Goal: Navigation & Orientation: Find specific page/section

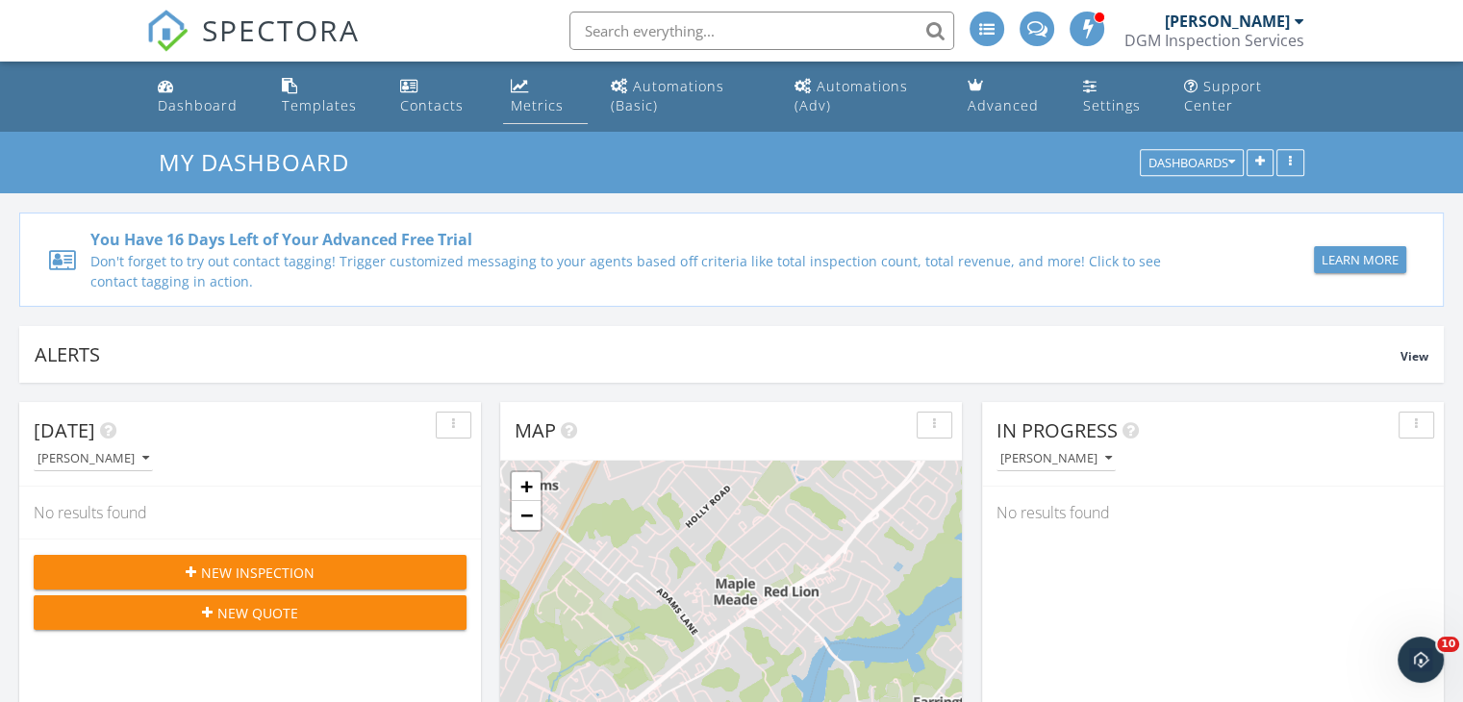
click at [539, 86] on link "Metrics" at bounding box center [545, 96] width 85 height 55
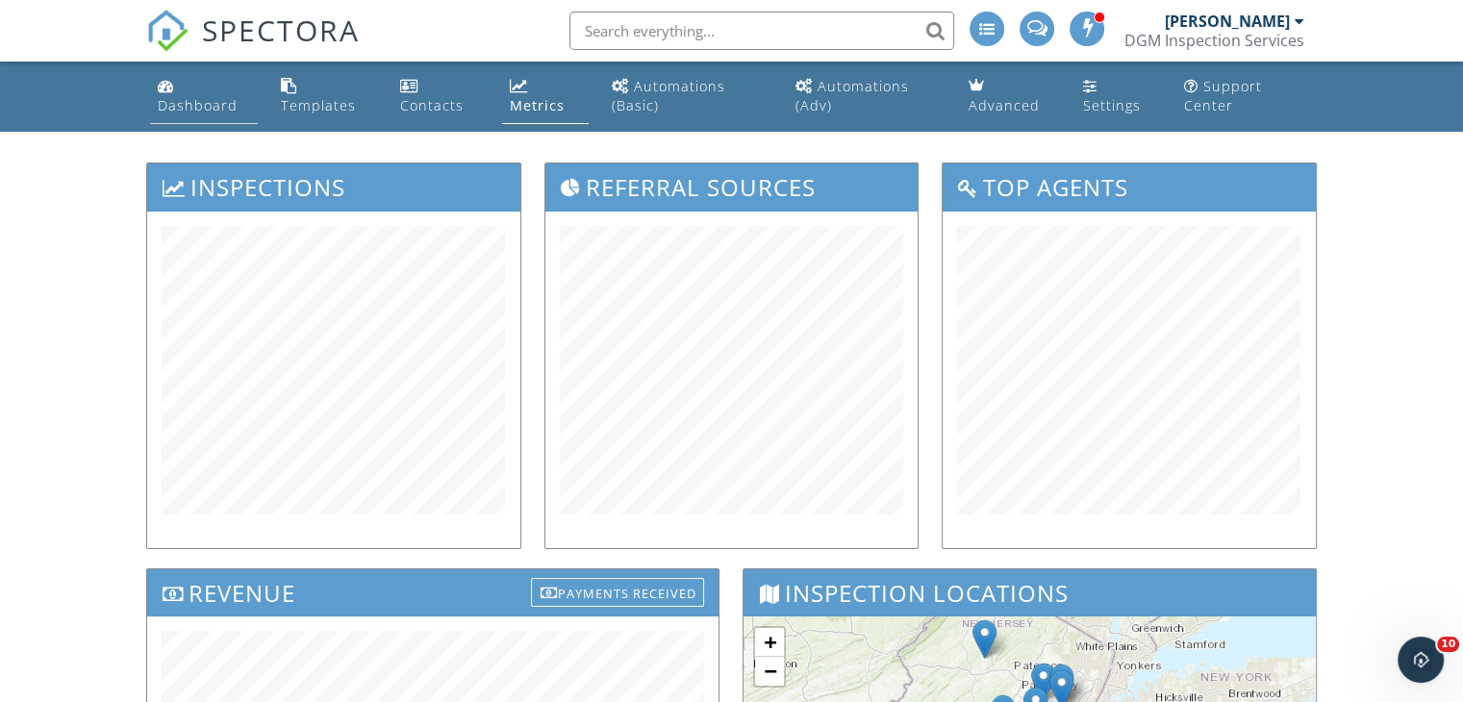
click at [196, 96] on div "Dashboard" at bounding box center [198, 105] width 80 height 18
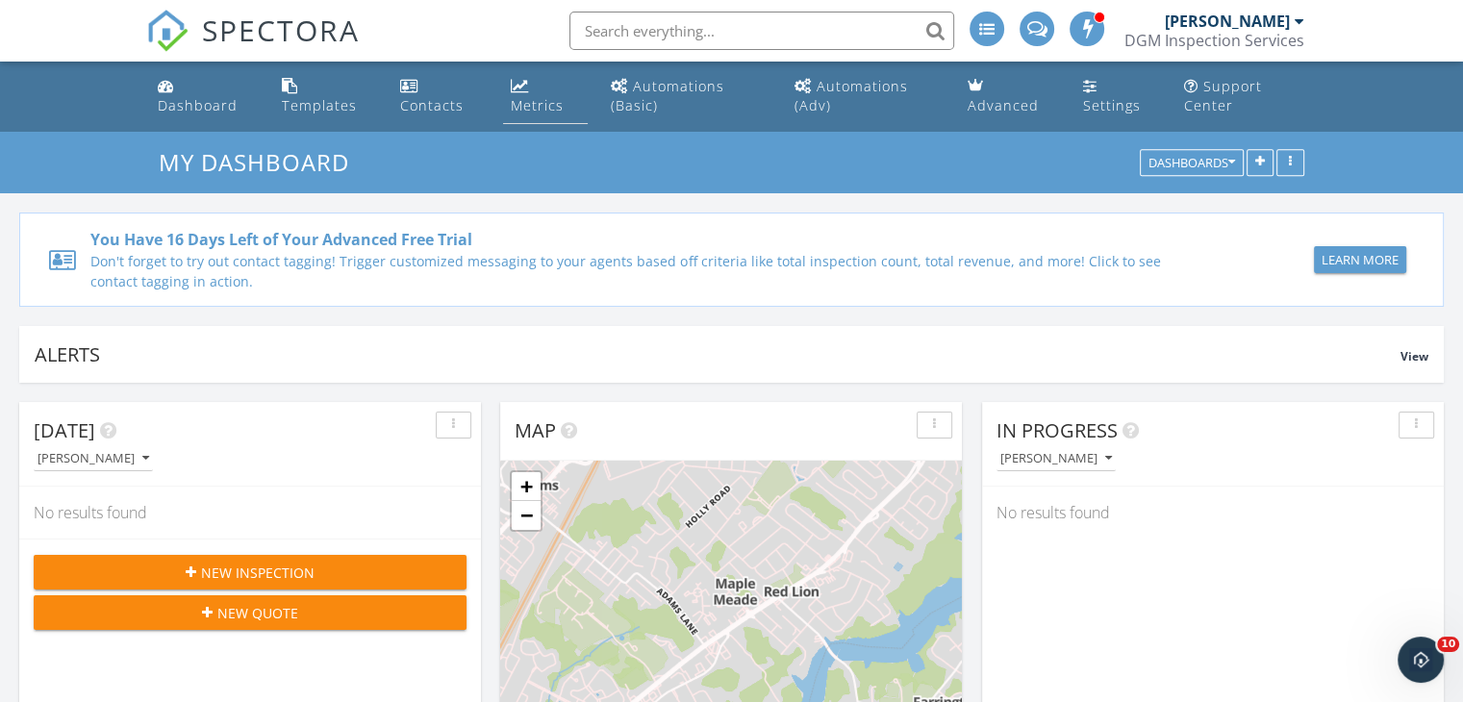
click at [527, 93] on div "Metrics" at bounding box center [520, 85] width 18 height 15
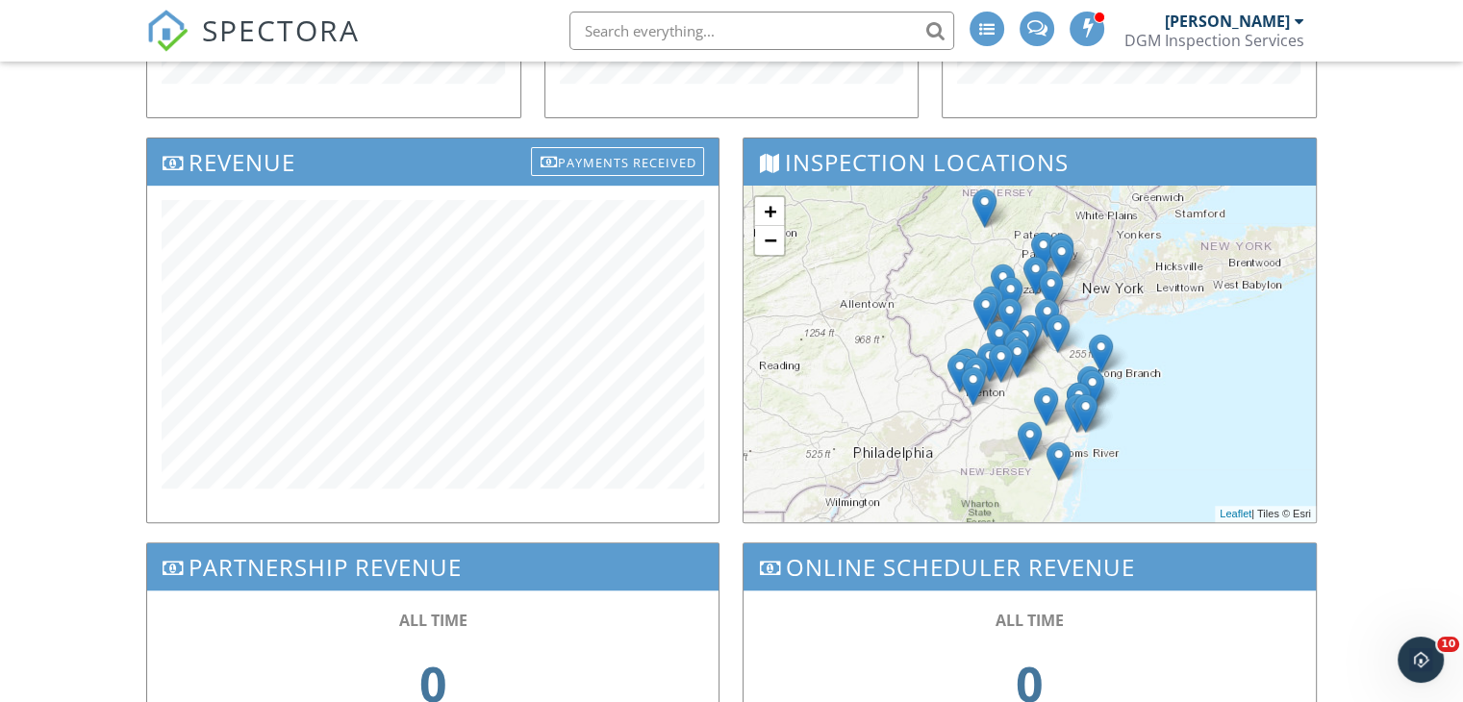
scroll to position [335, 0]
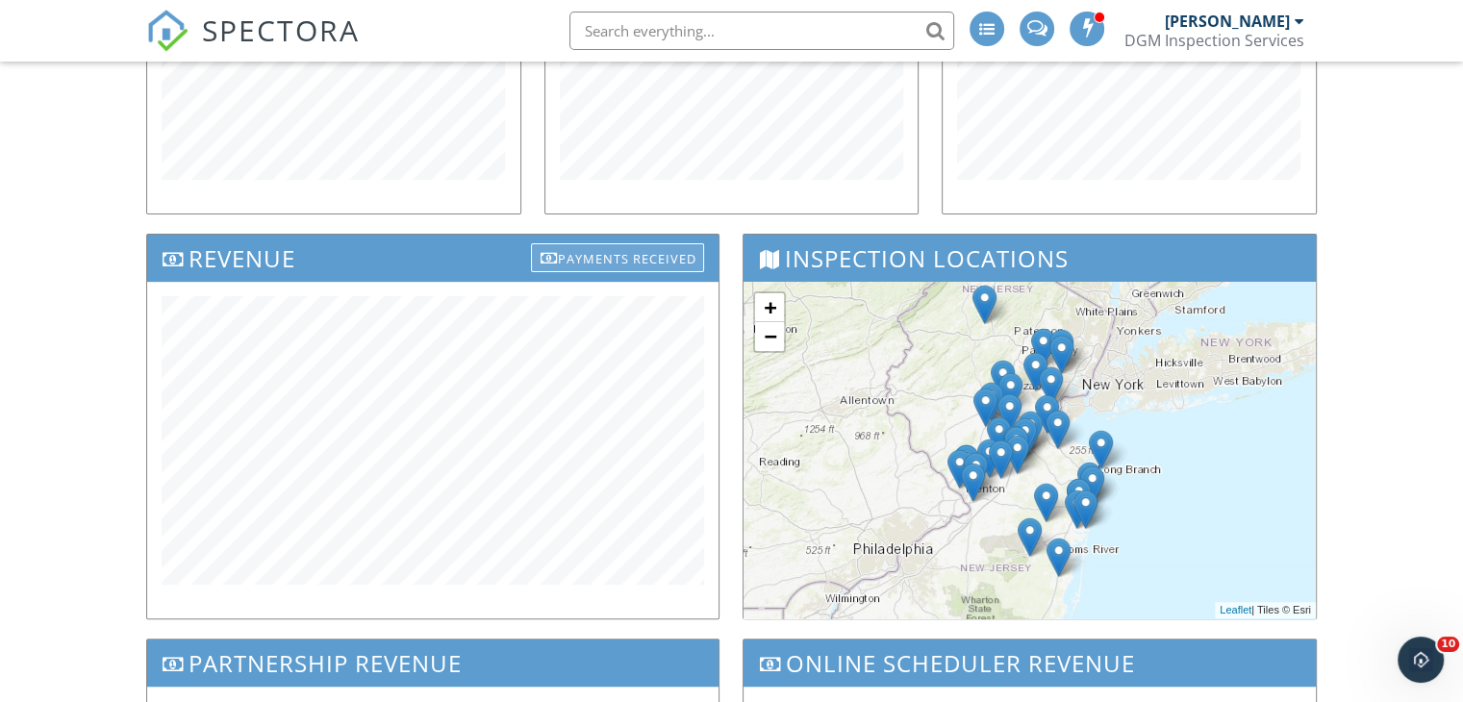
click at [625, 251] on div "Payments Received" at bounding box center [617, 257] width 173 height 29
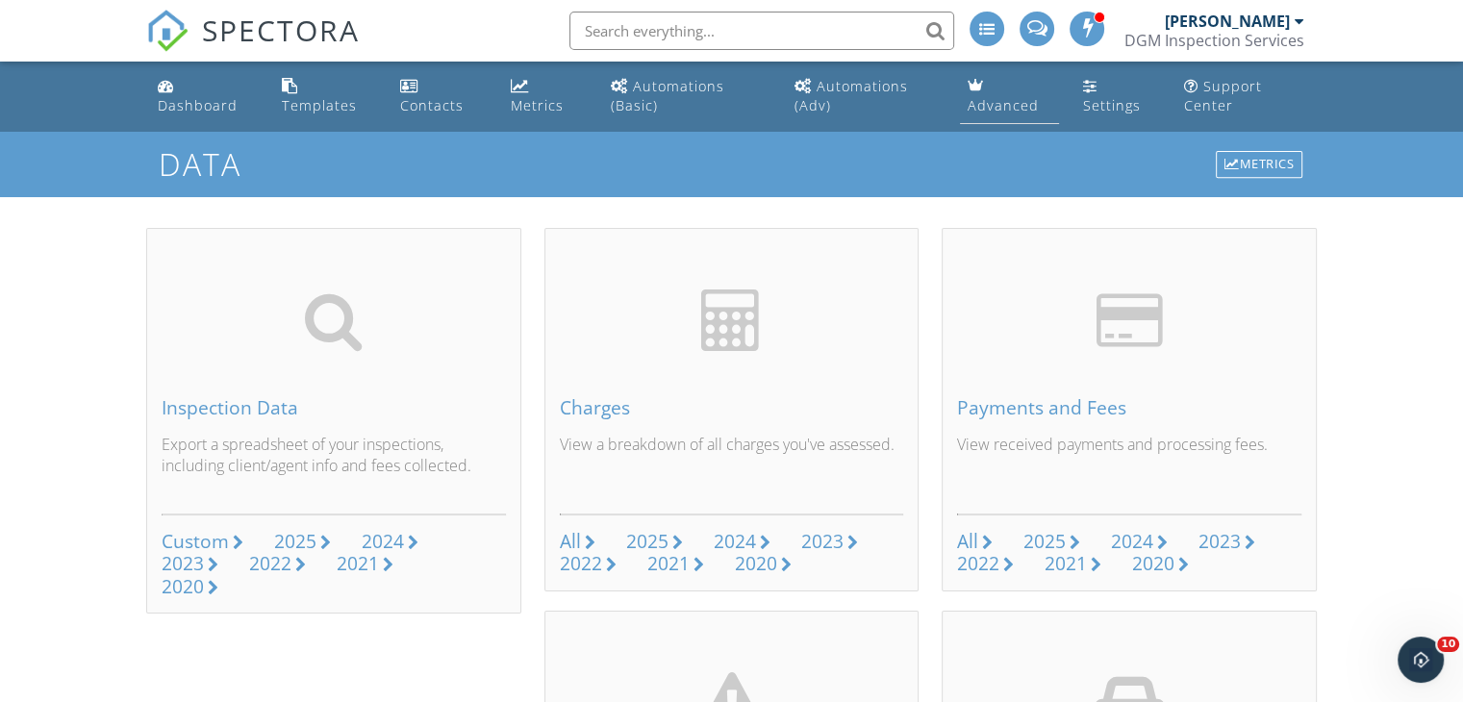
click at [1020, 107] on div "Advanced" at bounding box center [1003, 105] width 71 height 18
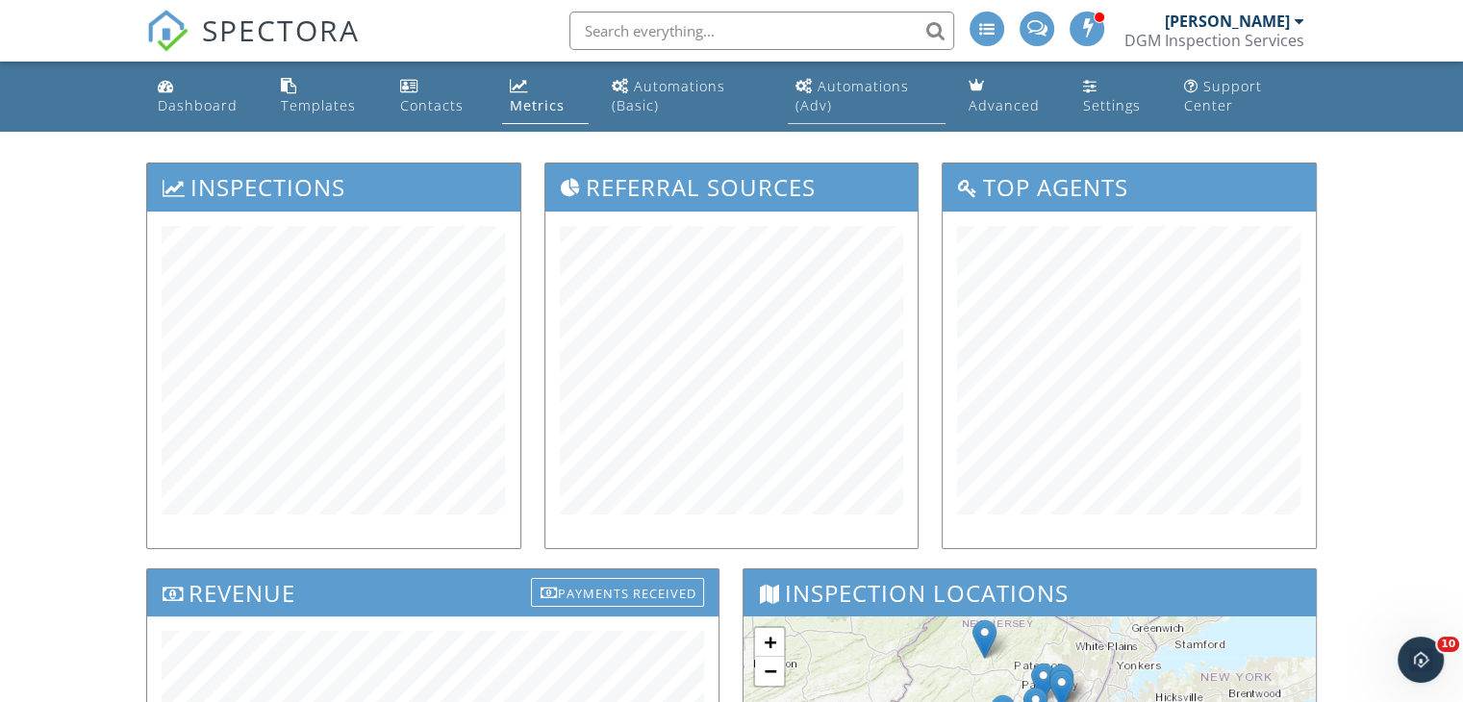
click at [811, 93] on div "Automations (Advanced)" at bounding box center [804, 85] width 17 height 15
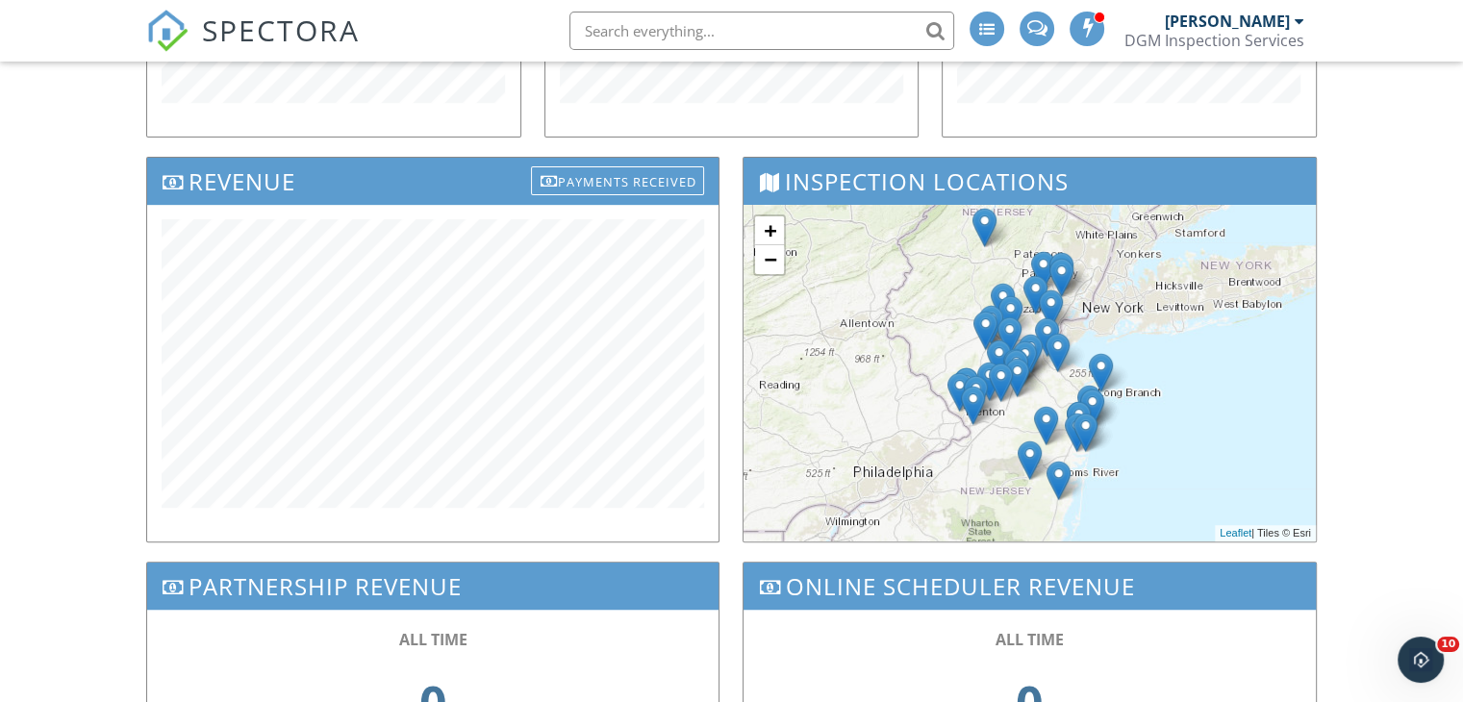
scroll to position [385, 0]
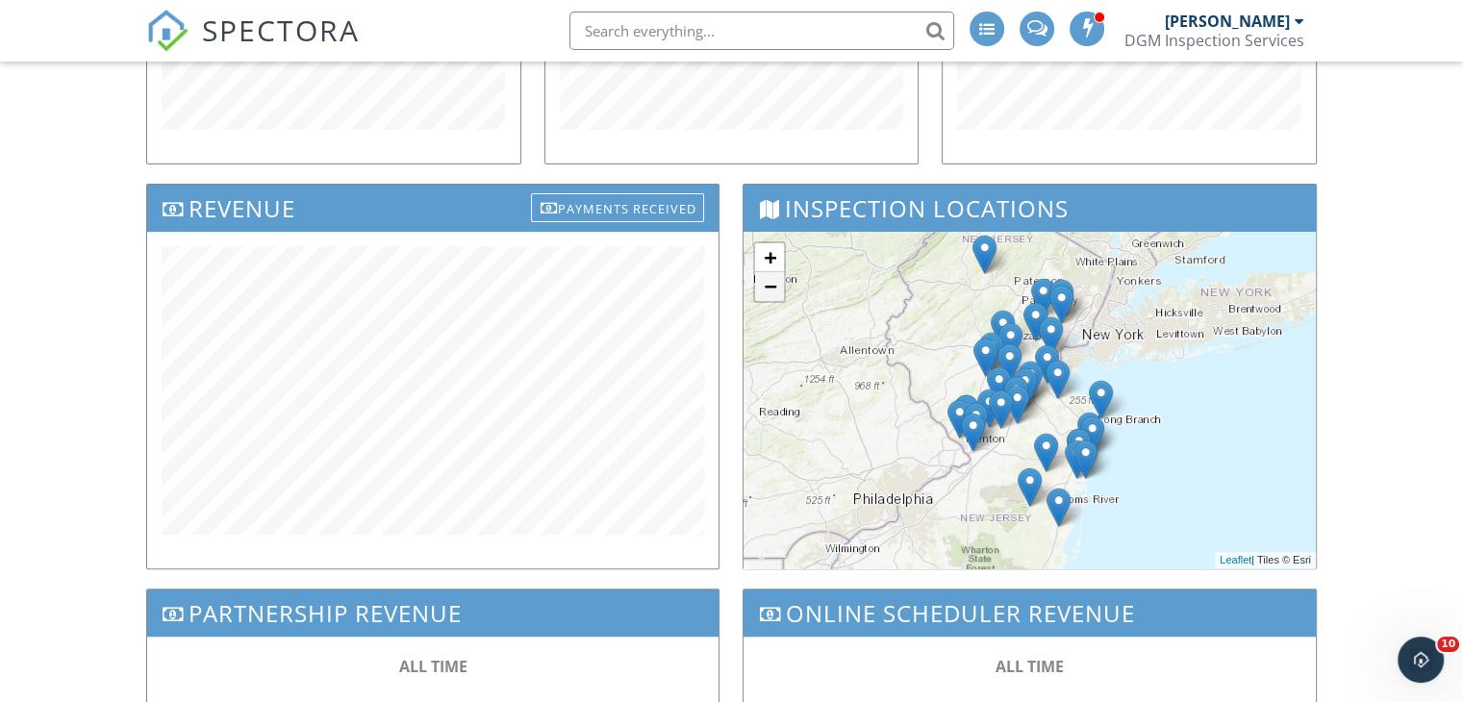
click at [763, 277] on link "−" at bounding box center [769, 286] width 29 height 29
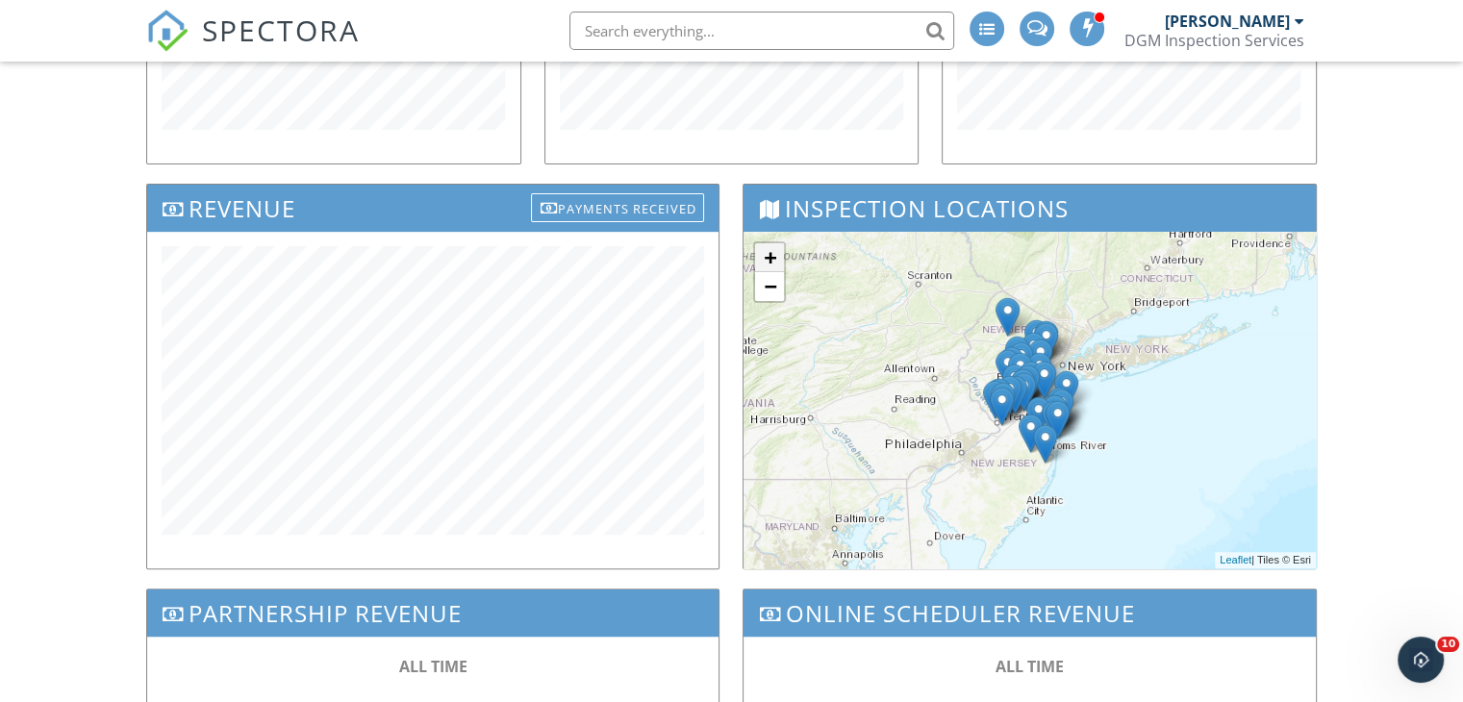
click at [769, 258] on link "+" at bounding box center [769, 257] width 29 height 29
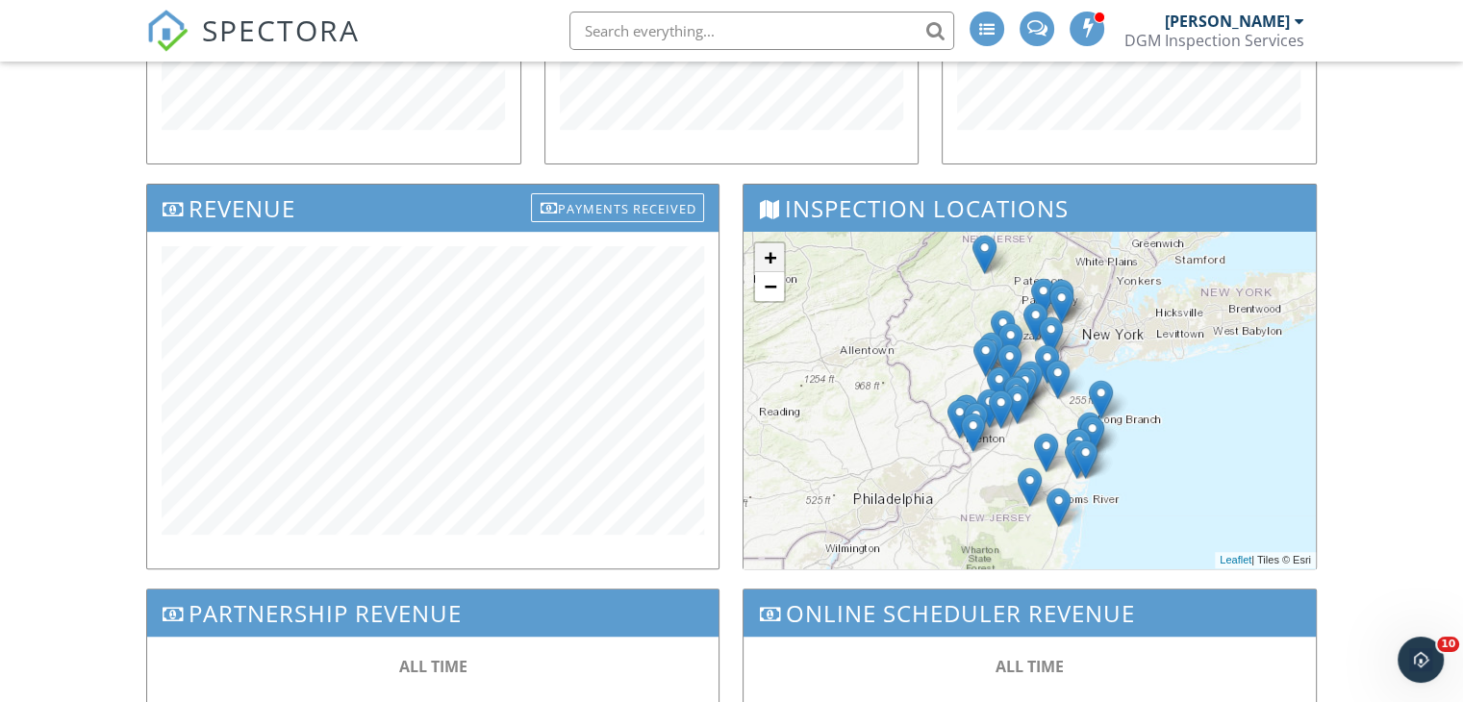
click at [769, 258] on link "+" at bounding box center [769, 257] width 29 height 29
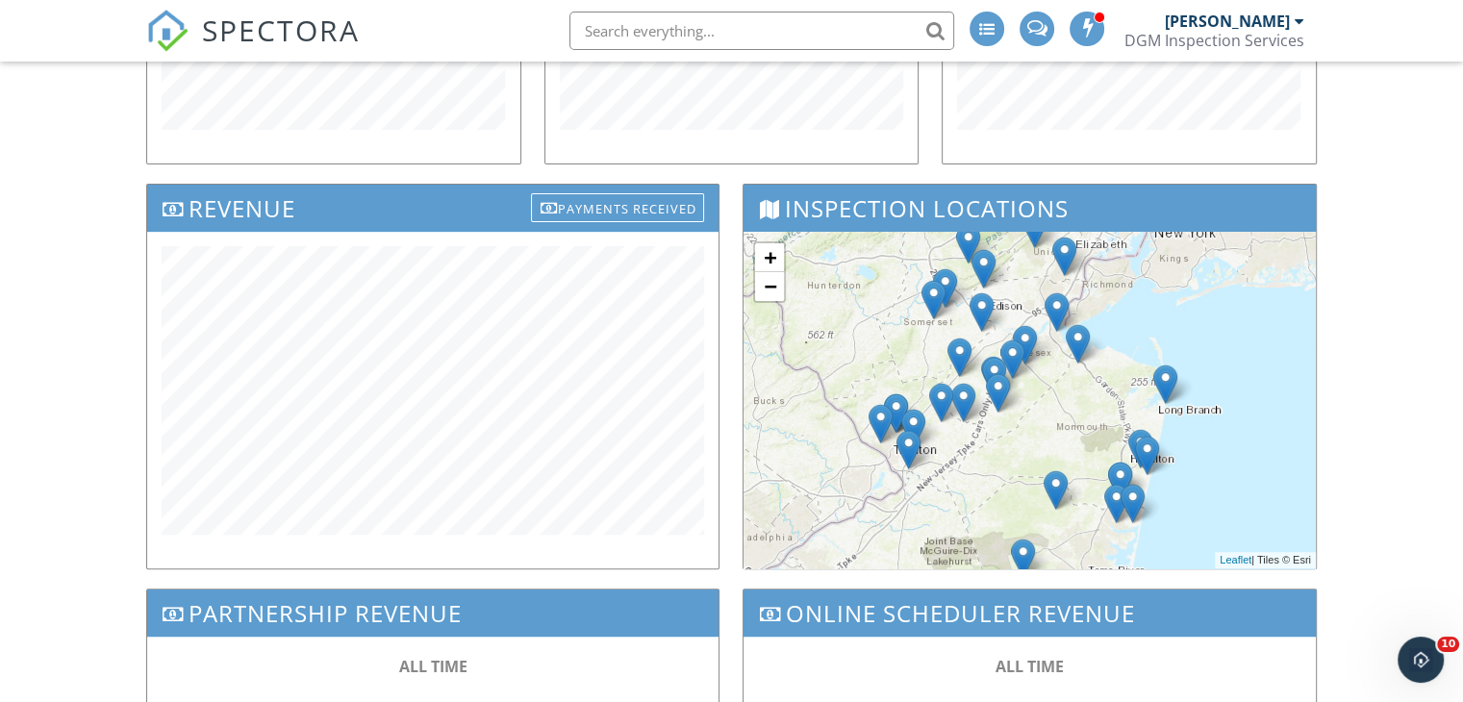
drag, startPoint x: 924, startPoint y: 282, endPoint x: 916, endPoint y: 248, distance: 34.5
click at [916, 248] on div "+ − Leaflet | Tiles © [PERSON_NAME]" at bounding box center [1030, 400] width 572 height 337
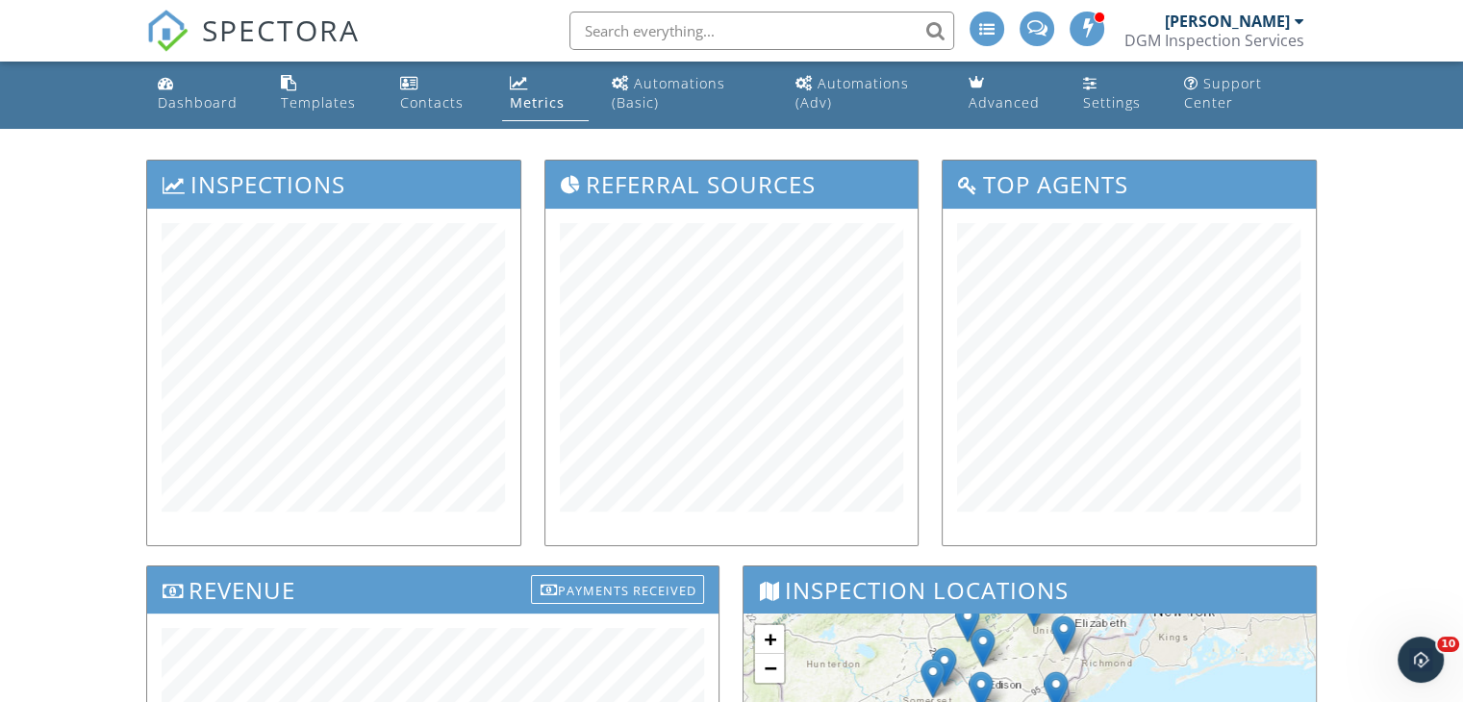
scroll to position [0, 0]
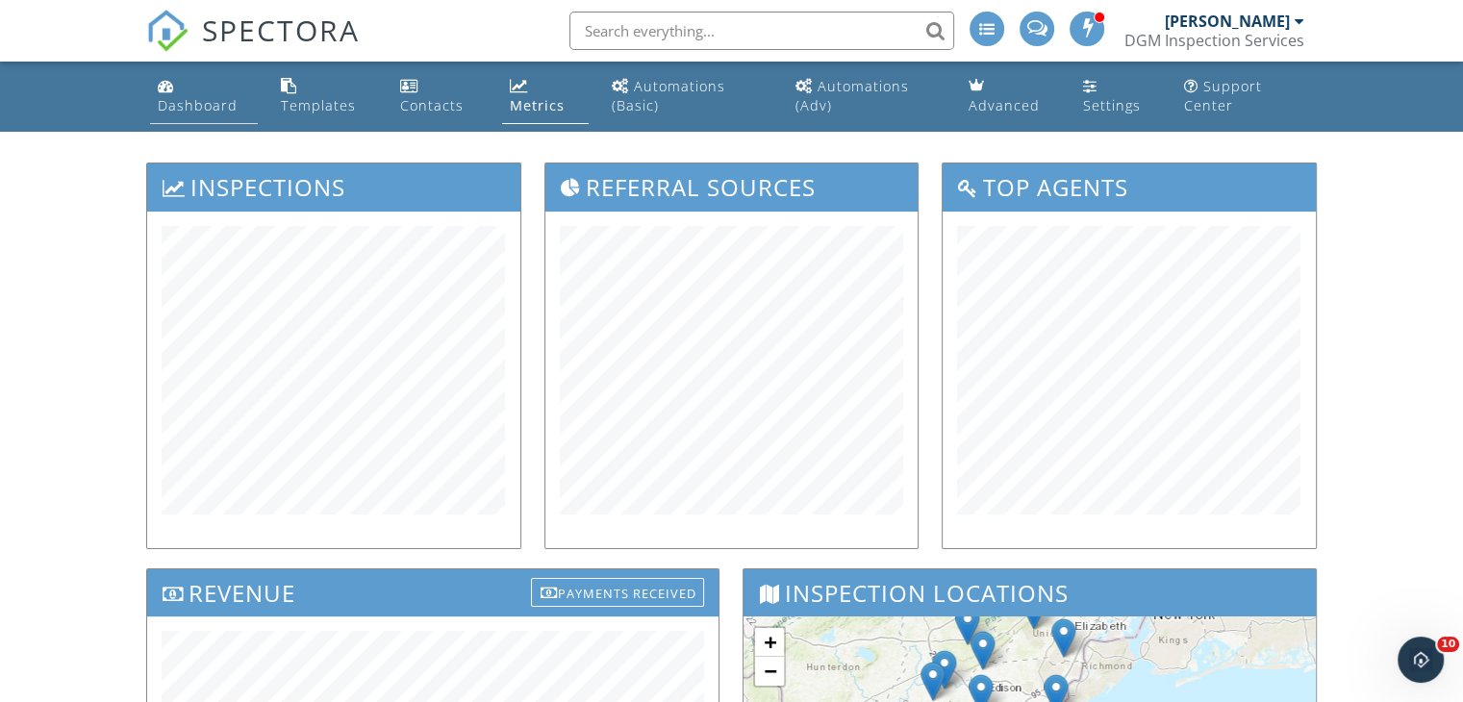
click at [195, 101] on div "Dashboard" at bounding box center [198, 105] width 80 height 18
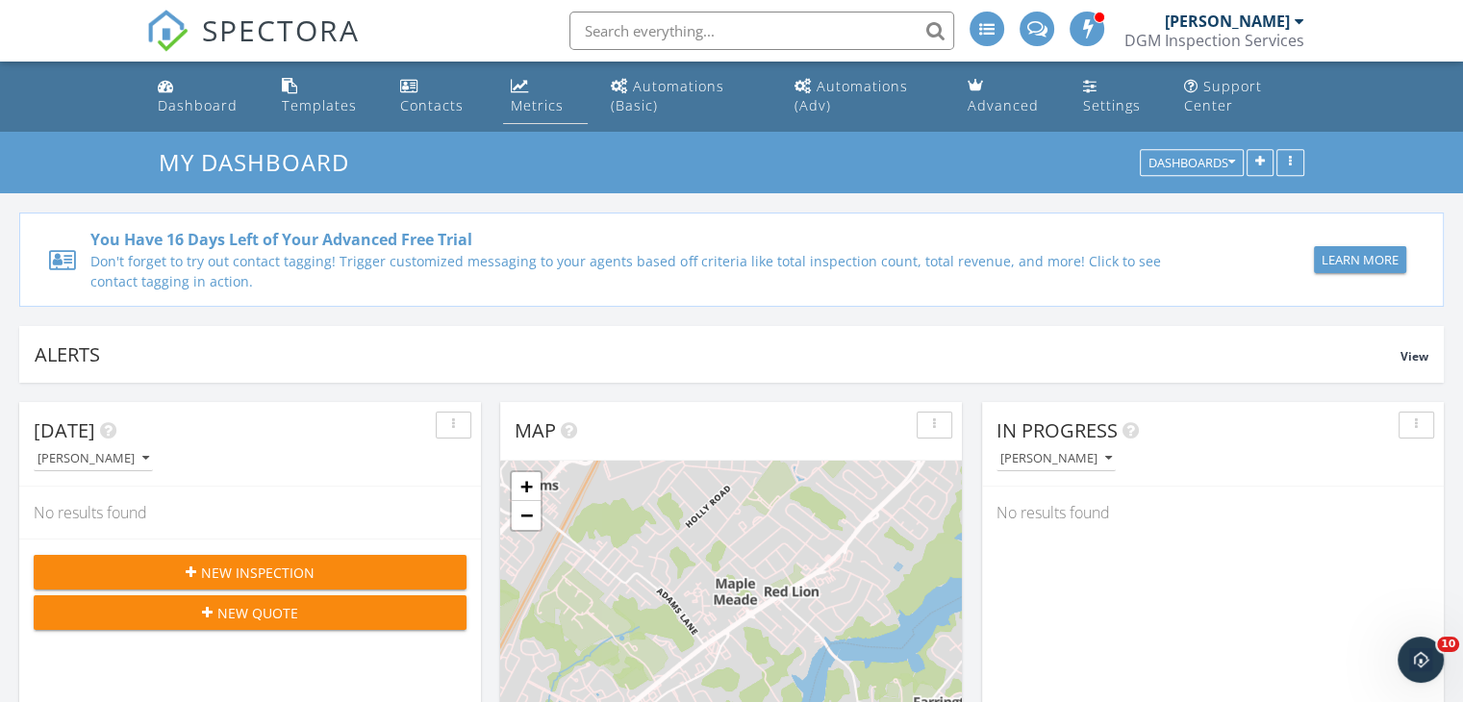
click at [546, 102] on div "Metrics" at bounding box center [537, 105] width 53 height 18
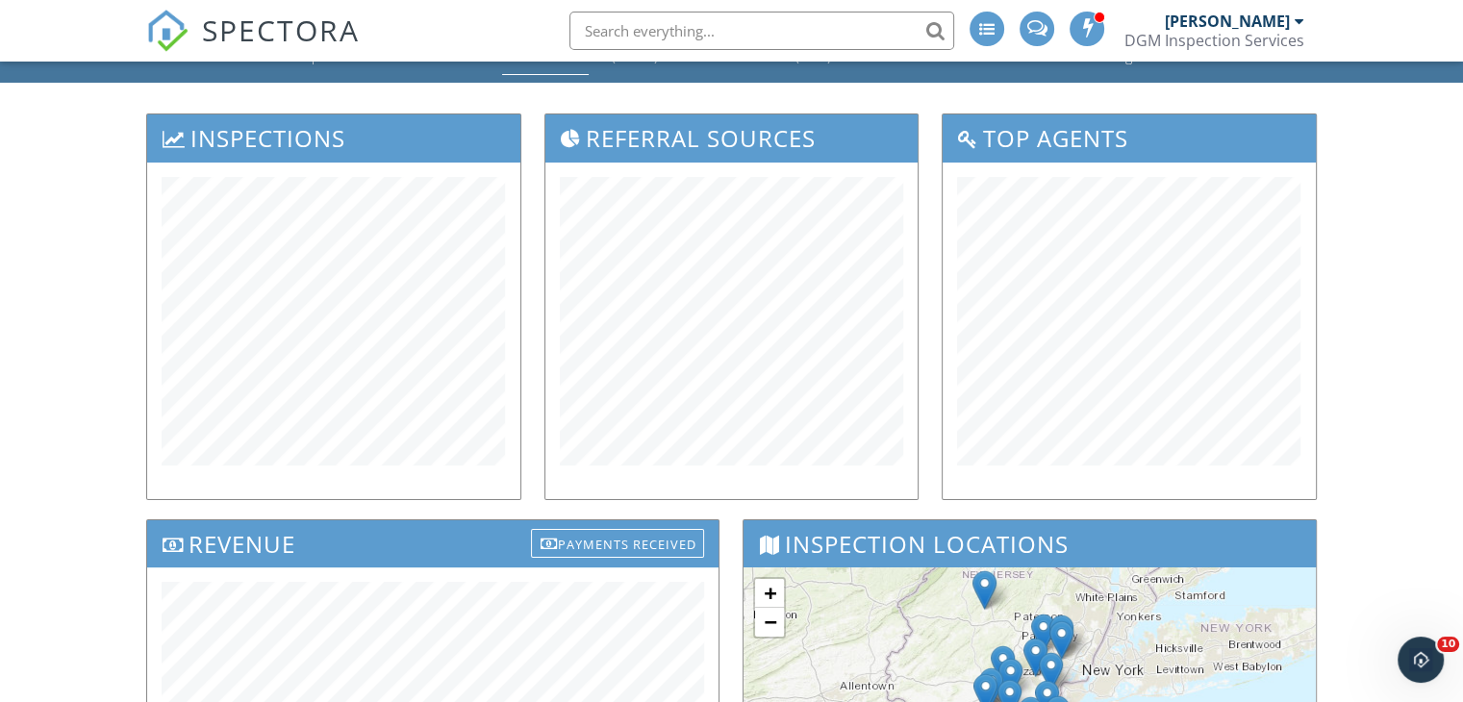
scroll to position [46, 0]
